Goal: Communication & Community: Answer question/provide support

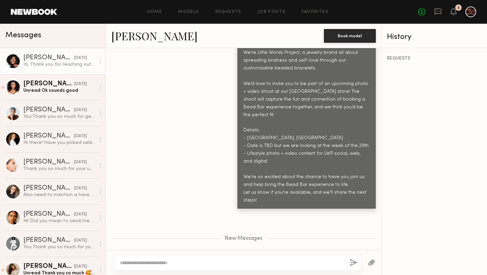
scroll to position [417, 0]
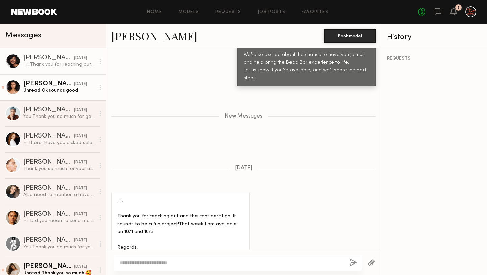
click at [66, 93] on div "Unread: Ok sounds good" at bounding box center [59, 90] width 72 height 6
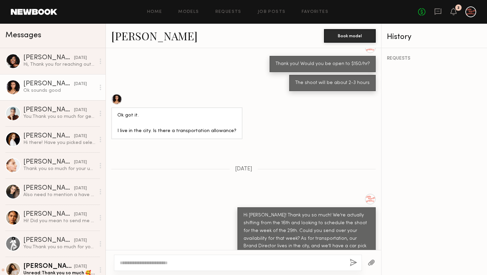
scroll to position [504, 0]
click at [61, 64] on div "Hi, Thank you for reaching out and the consideration. It sounds to be a fun pro…" at bounding box center [59, 64] width 72 height 6
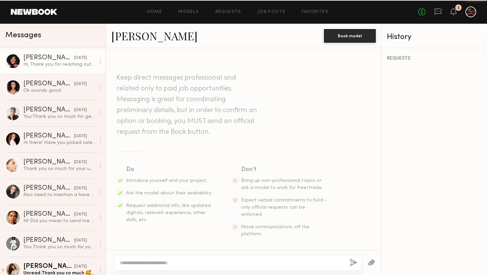
scroll to position [366, 0]
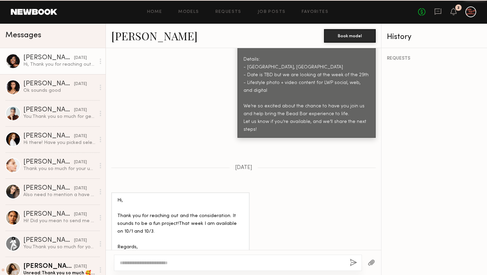
click at [159, 33] on link "Angelica G." at bounding box center [154, 35] width 86 height 15
